Goal: Find specific page/section: Find specific page/section

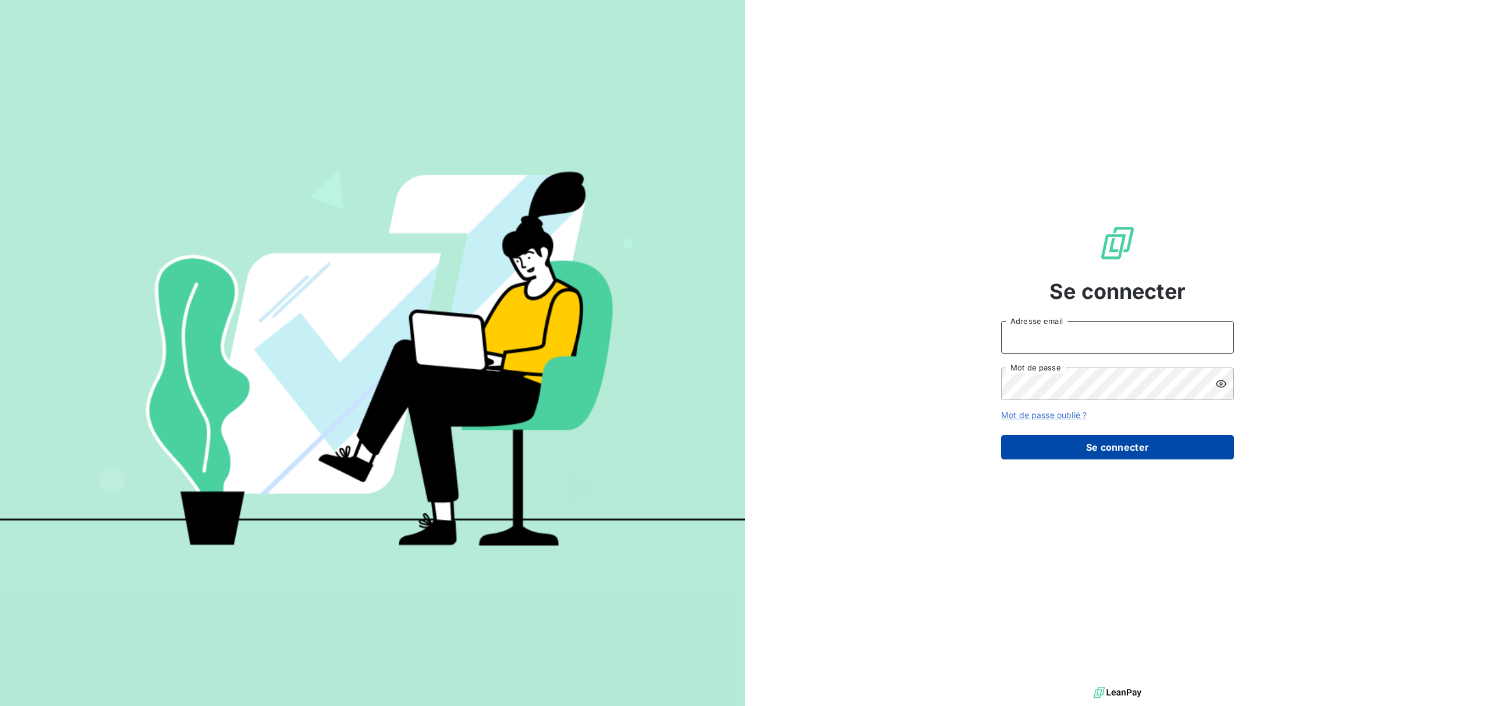
type input "[EMAIL_ADDRESS][PERSON_NAME][DOMAIN_NAME]"
click at [1091, 450] on button "Se connecter" at bounding box center [1117, 447] width 233 height 24
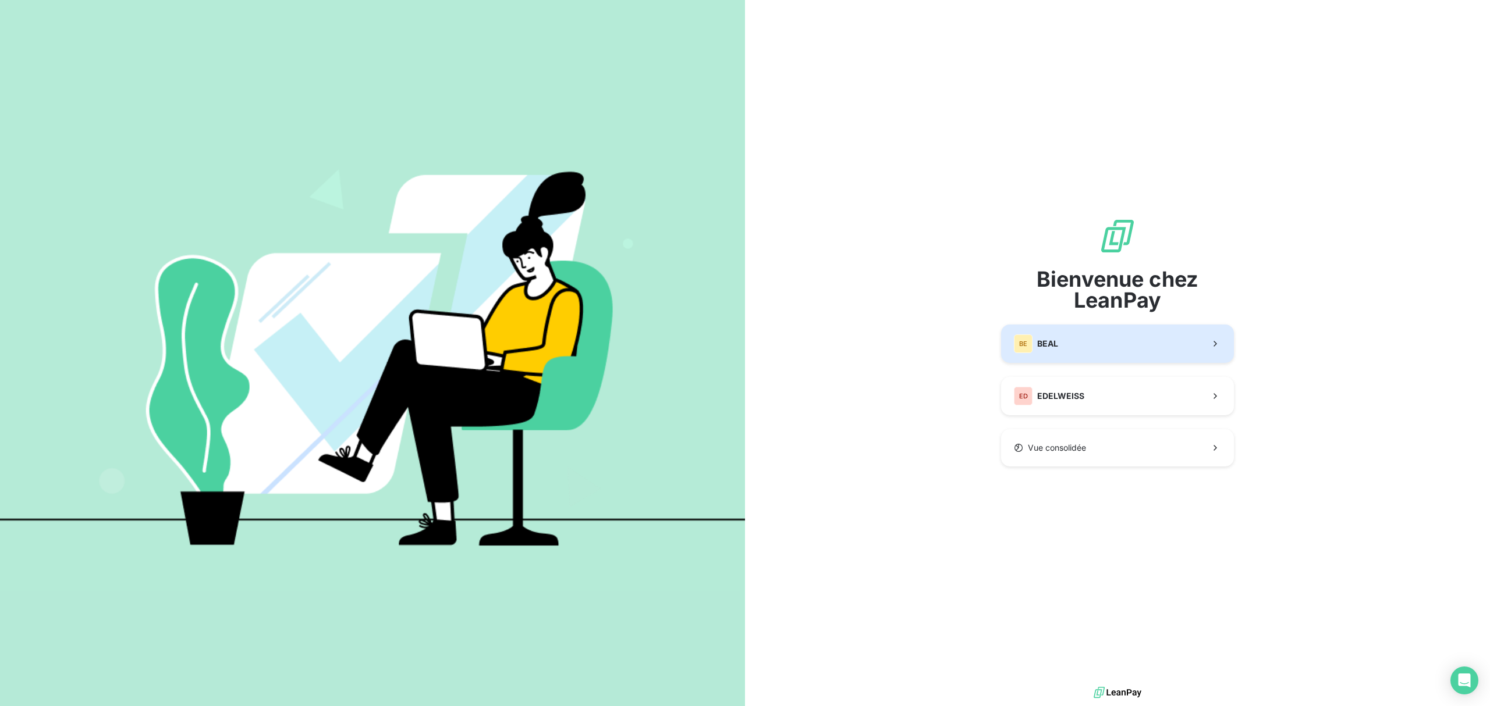
click at [1130, 342] on button "BE [PERSON_NAME]" at bounding box center [1117, 344] width 233 height 38
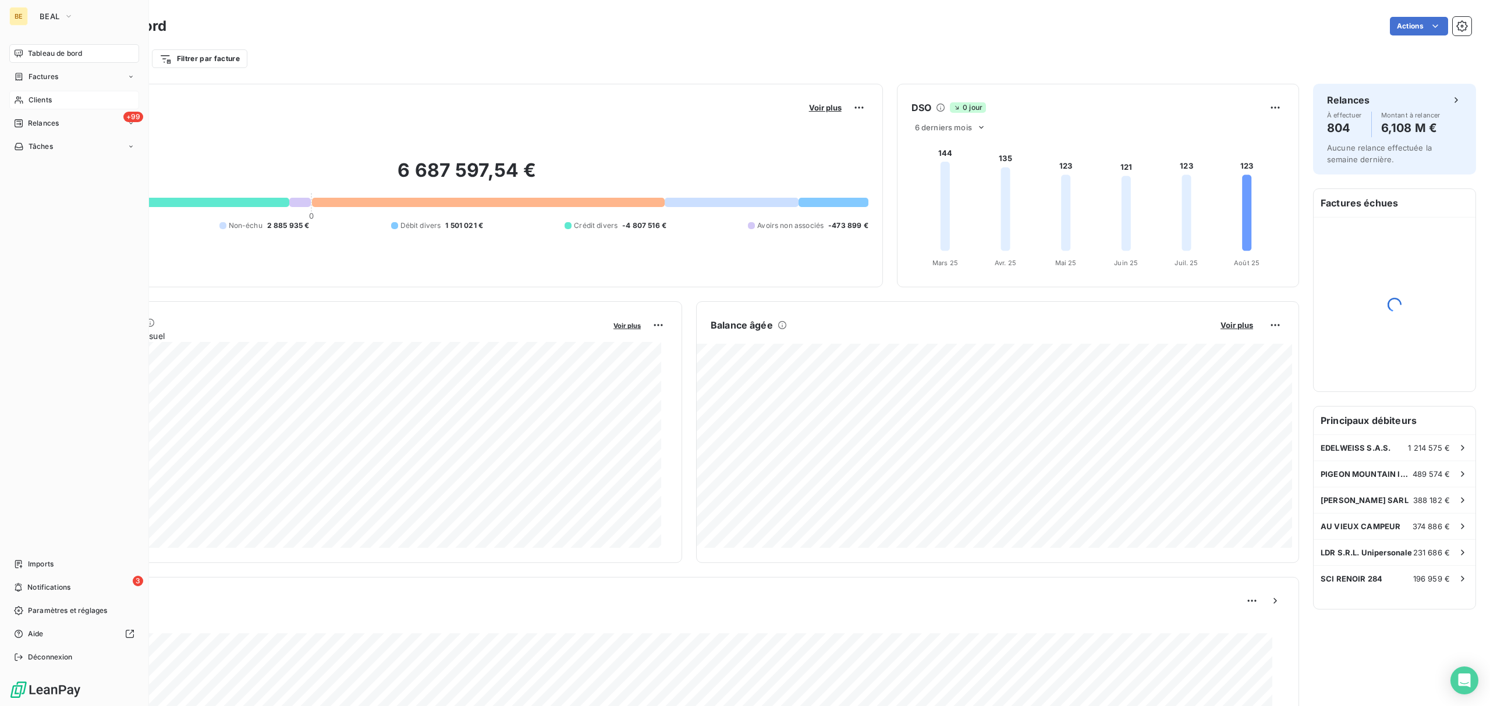
click at [27, 94] on div "Clients" at bounding box center [74, 100] width 130 height 19
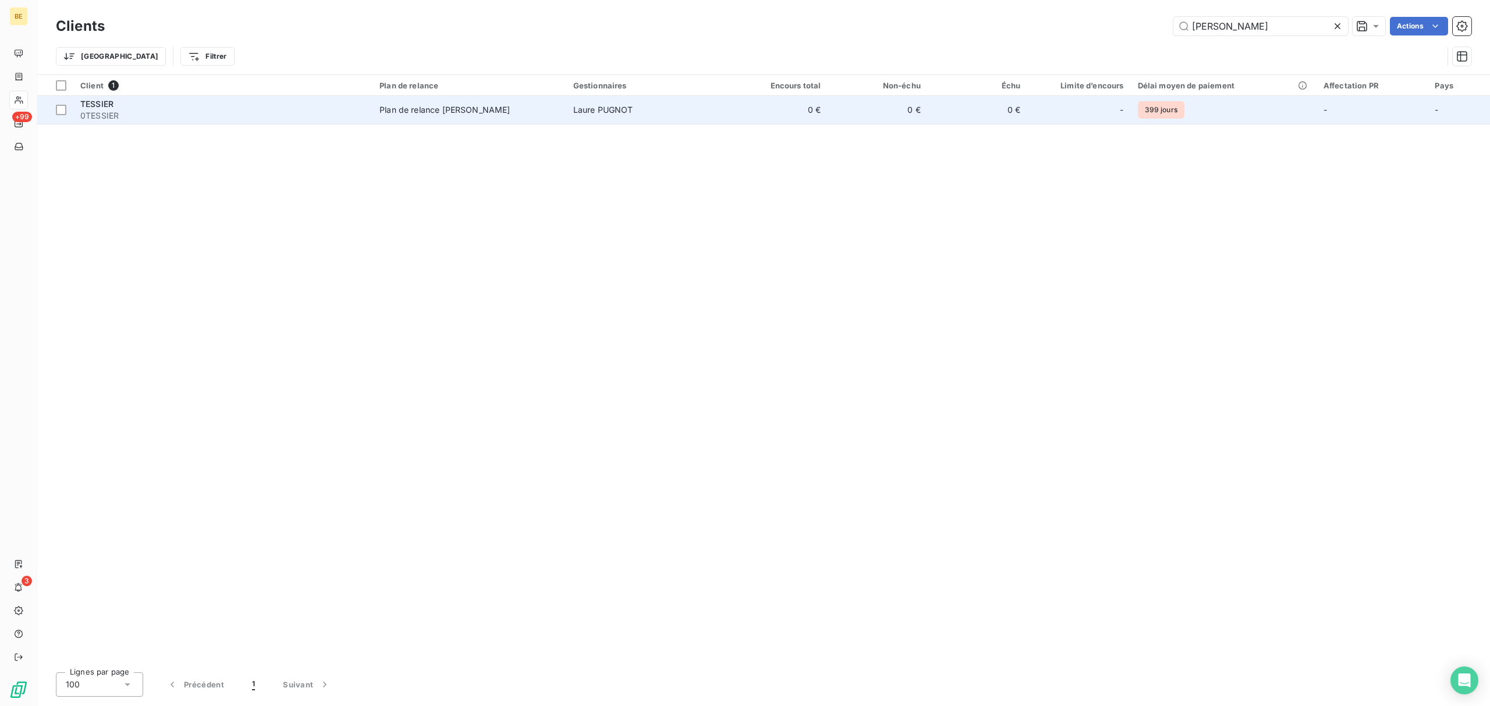
type input "tessier"
click at [346, 118] on span "0TESSIER" at bounding box center [222, 116] width 285 height 12
